Goal: Task Accomplishment & Management: Manage account settings

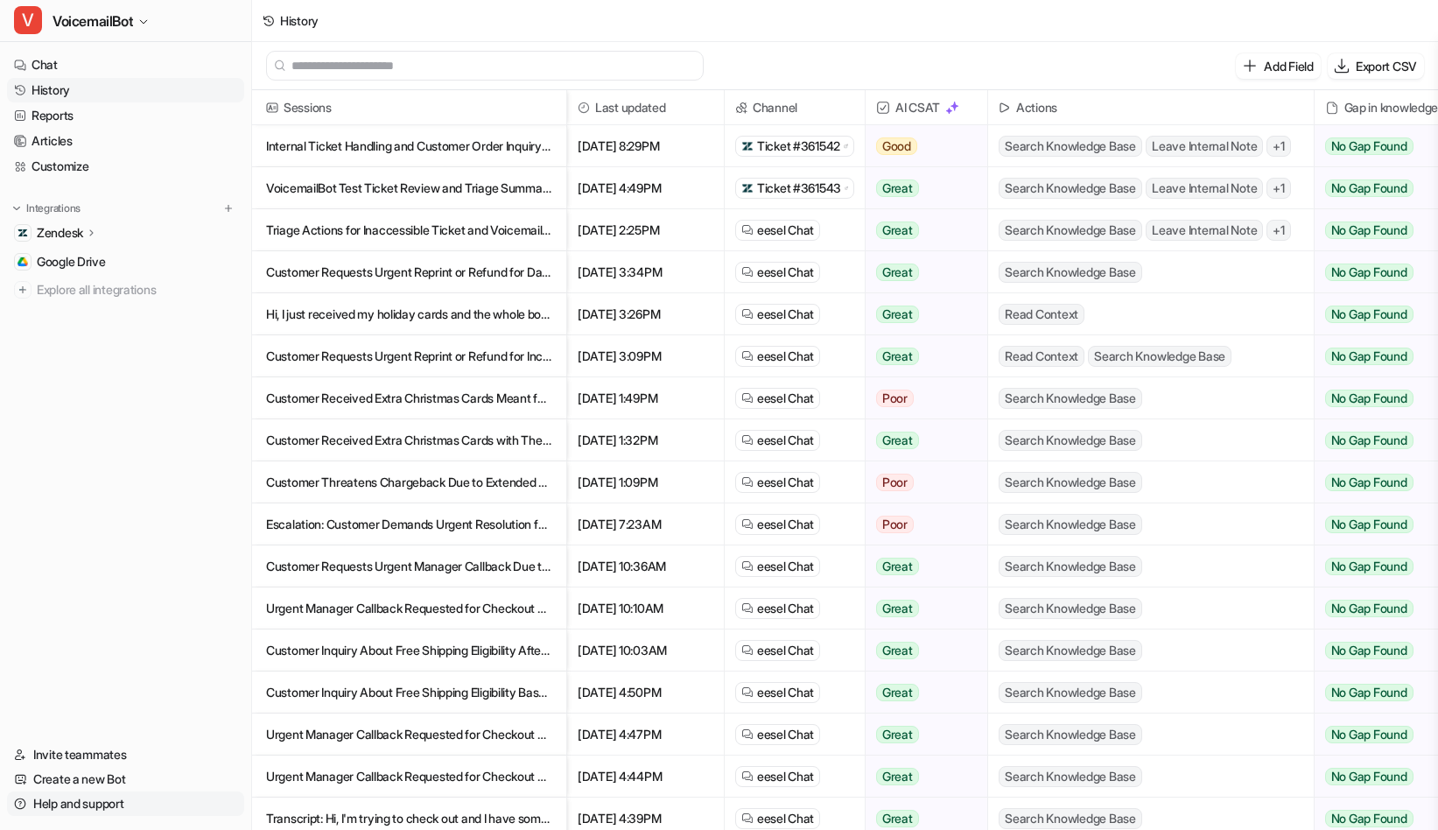
click at [106, 803] on link "Help and support" at bounding box center [125, 803] width 237 height 25
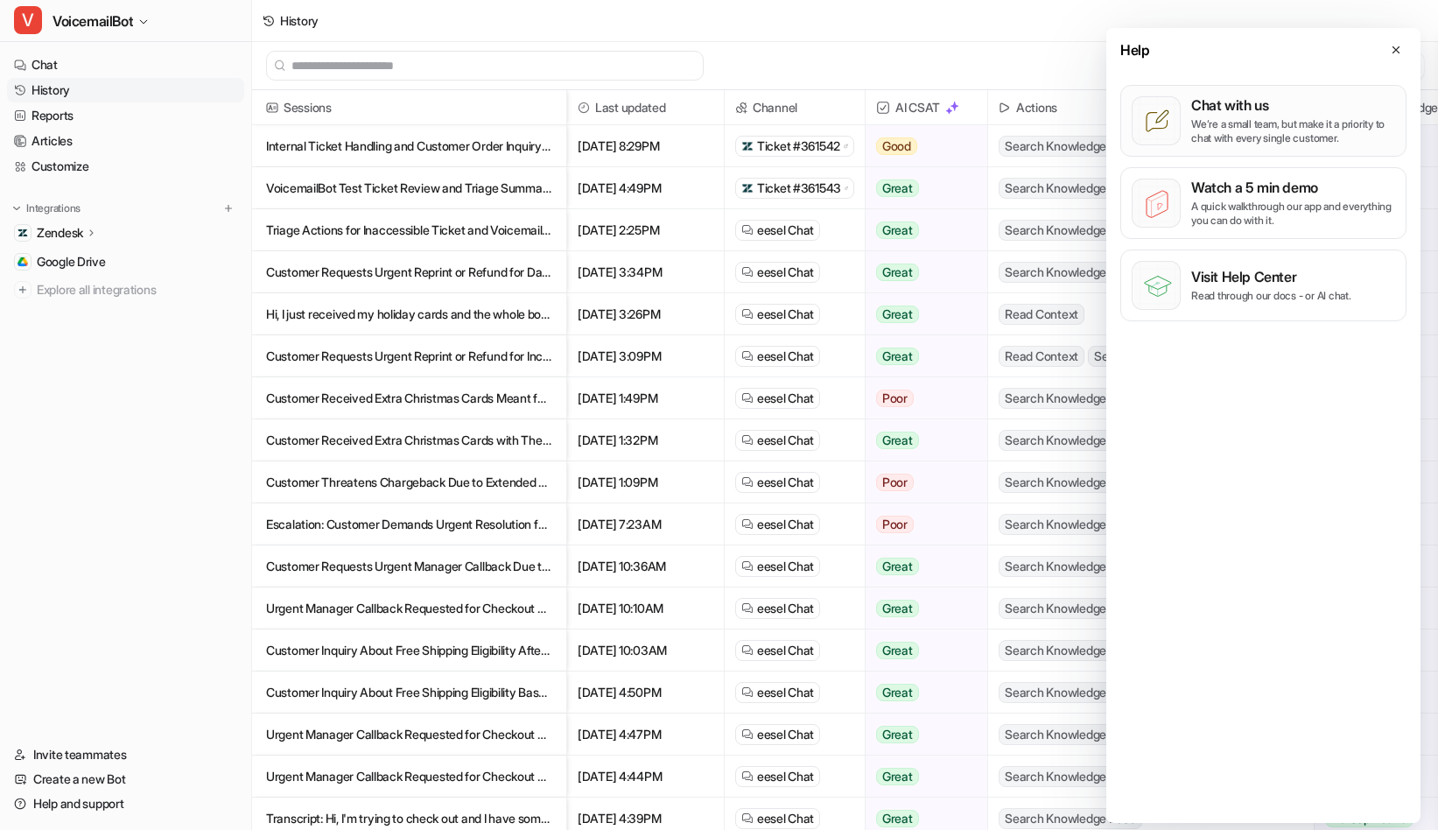
click at [1331, 130] on p "We’re a small team, but make it a priority to chat with every single customer." at bounding box center [1293, 131] width 204 height 28
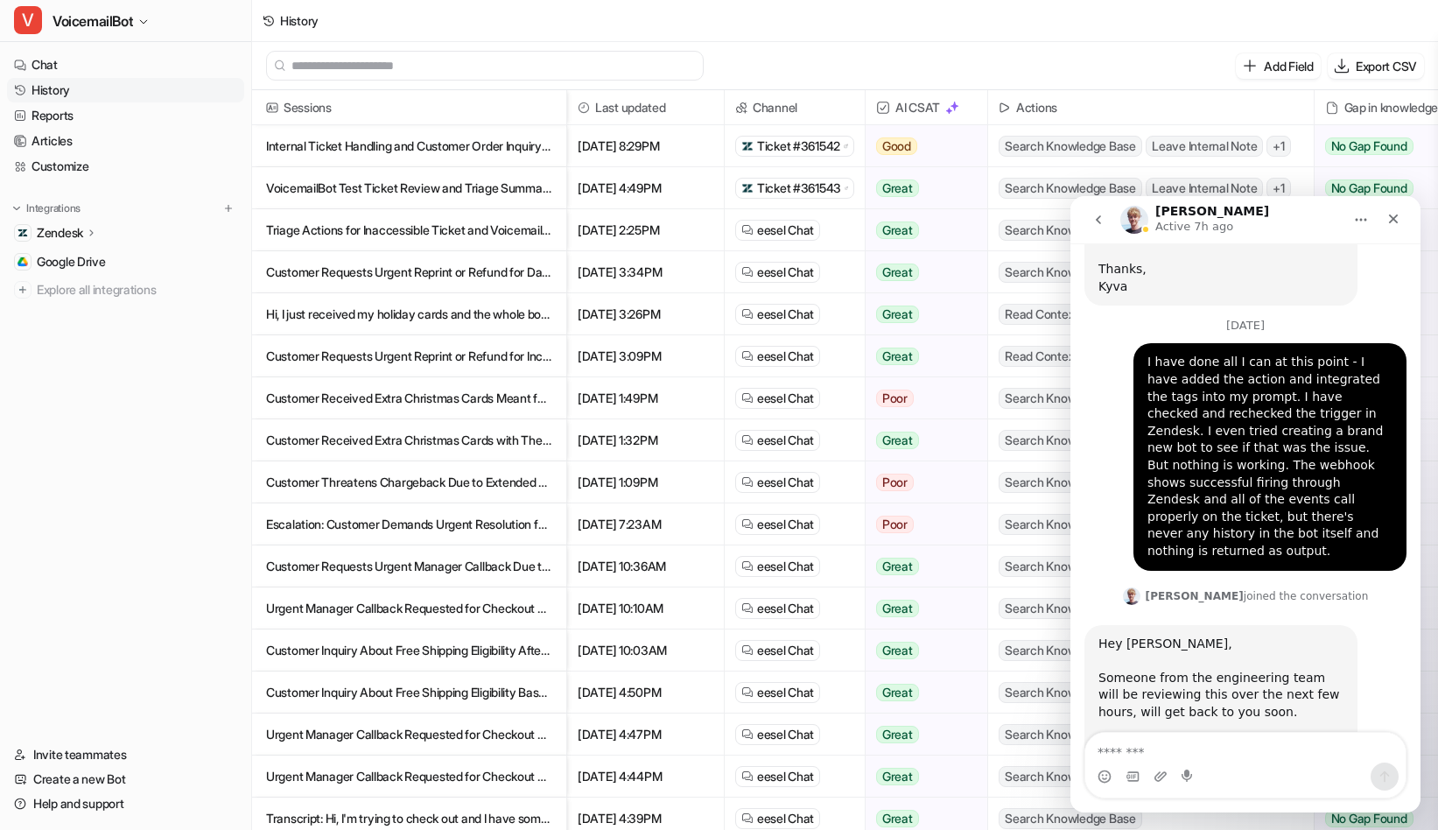
scroll to position [4599, 0]
click at [111, 501] on nav "Chat History Reports Articles Customize Integrations Zendesk Overview Sources A…" at bounding box center [125, 387] width 251 height 683
click at [123, 95] on link "History" at bounding box center [125, 90] width 237 height 25
click at [1390, 216] on icon "Close" at bounding box center [1394, 219] width 10 height 10
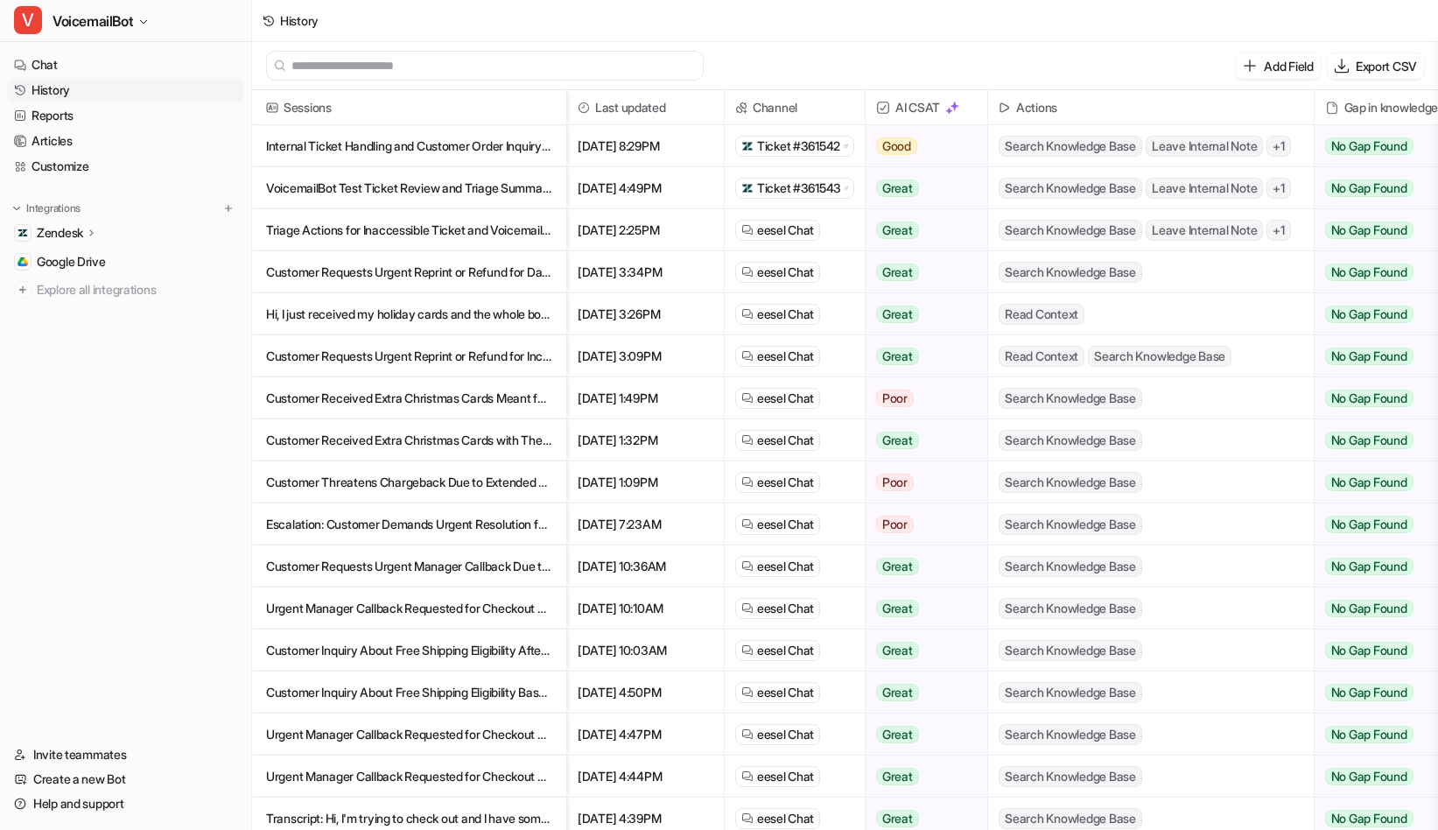
scroll to position [0, 0]
click at [168, 403] on nav "Chat History Reports Articles Customize Integrations Zendesk Overview Sources A…" at bounding box center [125, 387] width 251 height 683
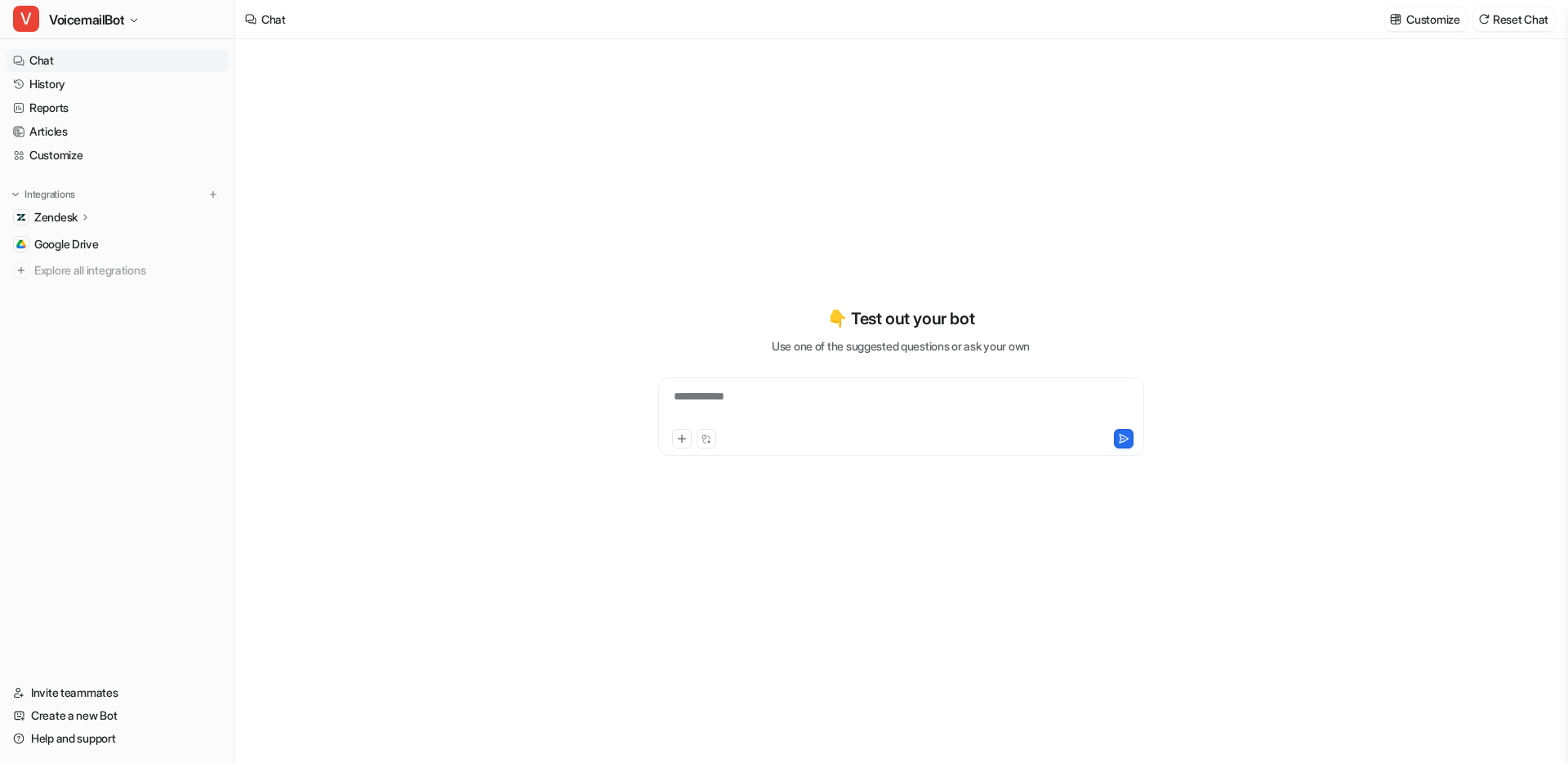
type textarea "**********"
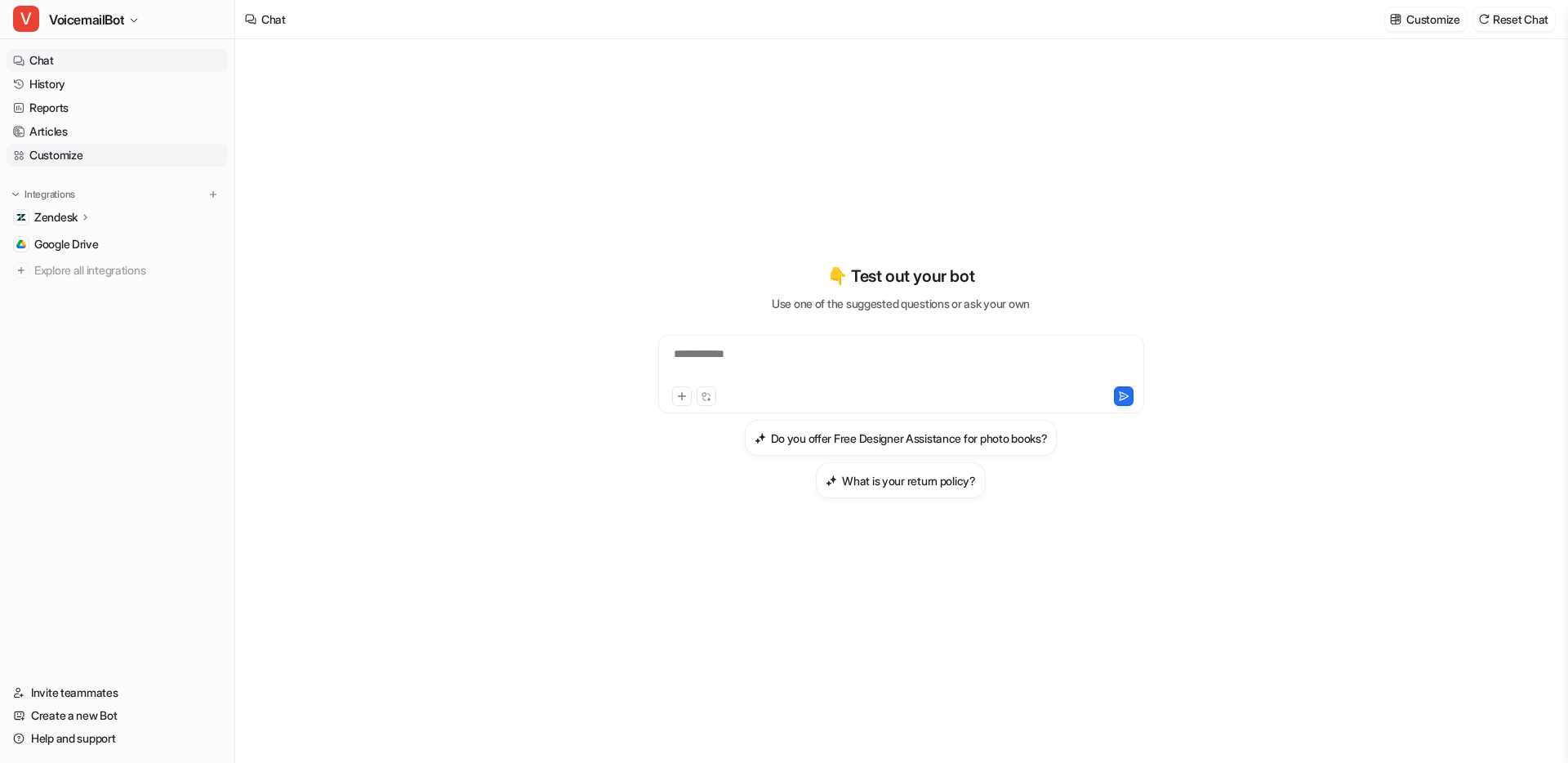
click at [96, 153] on link "Customize" at bounding box center [117, 155] width 221 height 23
